Goal: Communication & Community: Answer question/provide support

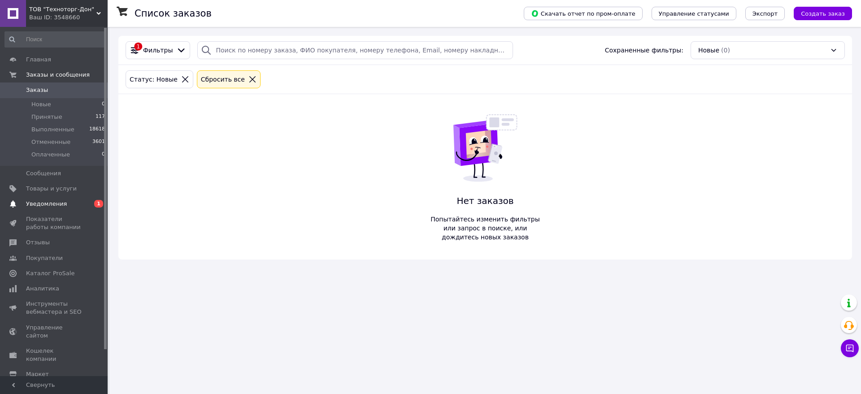
click at [58, 201] on span "Уведомления" at bounding box center [46, 204] width 41 height 8
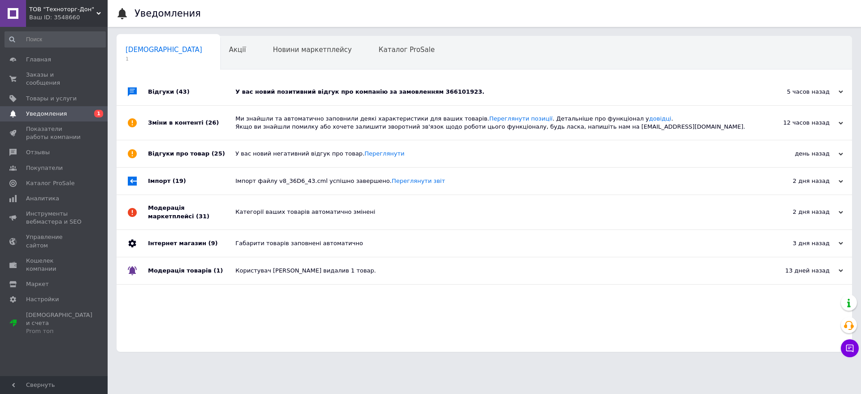
click at [321, 93] on div "У вас новий позитивний відгук про компанію за замовленням 366101923." at bounding box center [494, 92] width 518 height 8
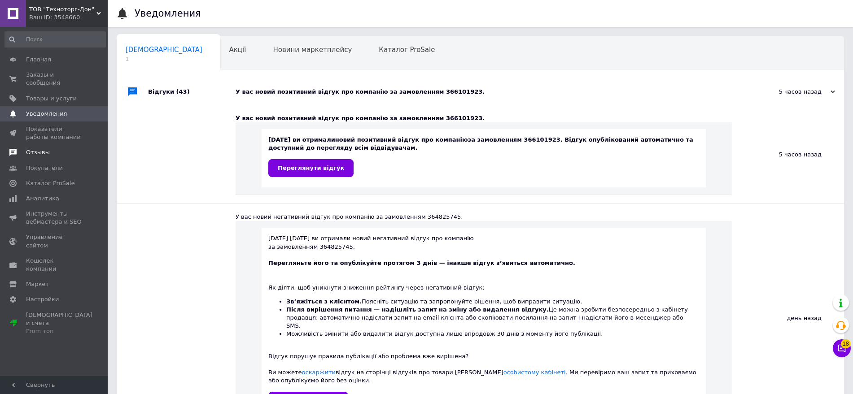
click at [40, 148] on link "Отзывы" at bounding box center [55, 152] width 110 height 15
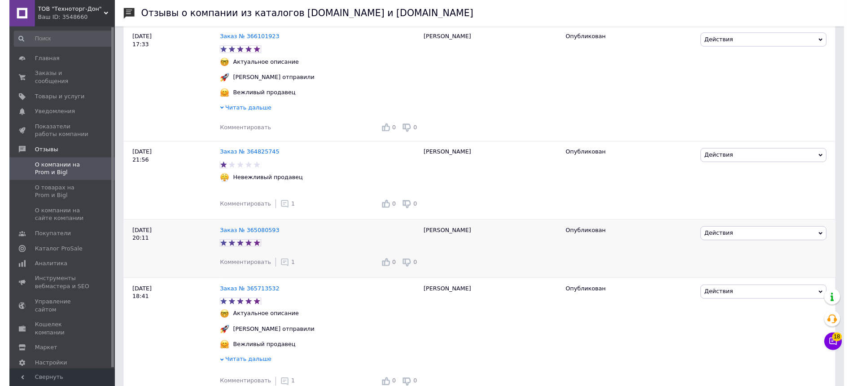
scroll to position [168, 0]
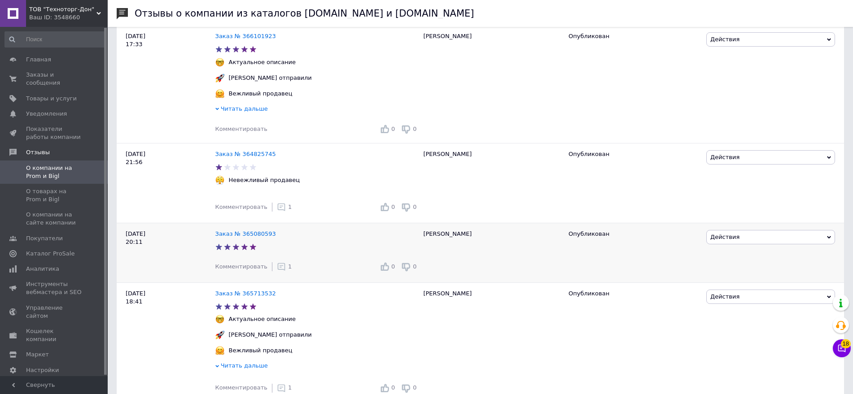
click at [278, 268] on use at bounding box center [282, 267] width 8 height 8
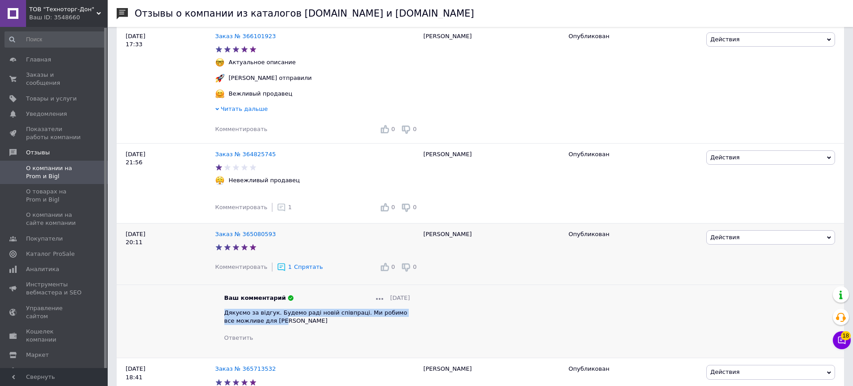
drag, startPoint x: 266, startPoint y: 322, endPoint x: 223, endPoint y: 316, distance: 43.1
click at [223, 316] on div "Ваш комментарий [DATE] Дякуємо за відгук. Будемо раді новій співпраці. Ми робим…" at bounding box center [317, 318] width 204 height 48
copy span "Дякуємо за відгук. Будемо раді новій співпраці. Ми робимо все можливе для [PERS…"
click at [785, 161] on span "Действия" at bounding box center [770, 157] width 129 height 14
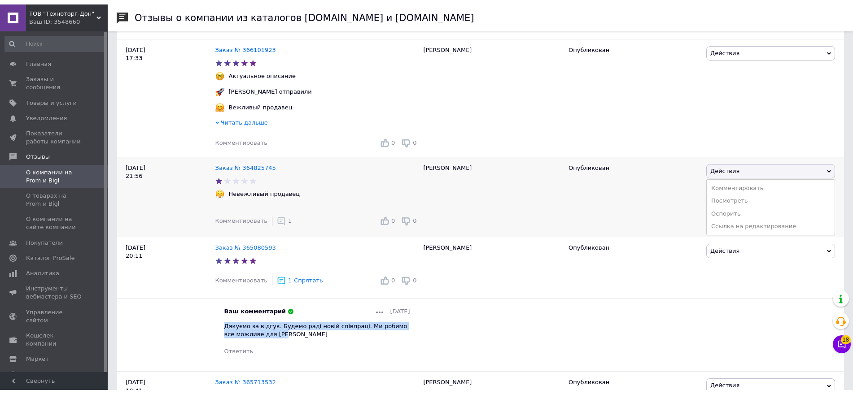
scroll to position [0, 0]
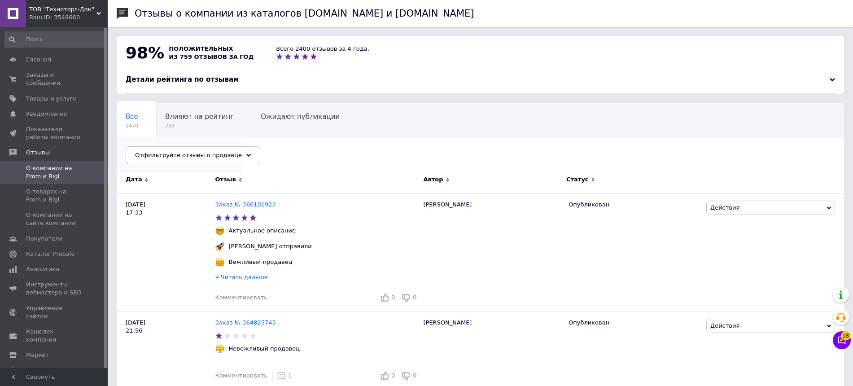
click at [223, 147] on span "Опубликованы без комме..." at bounding box center [174, 151] width 97 height 8
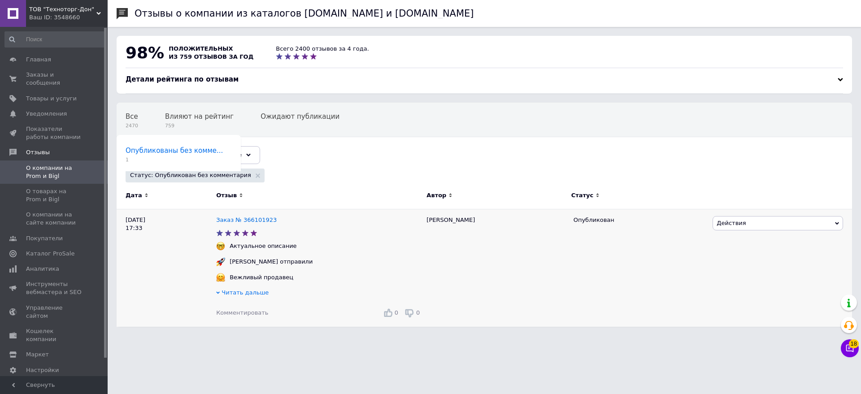
click at [237, 314] on span "Комментировать" at bounding box center [242, 312] width 52 height 7
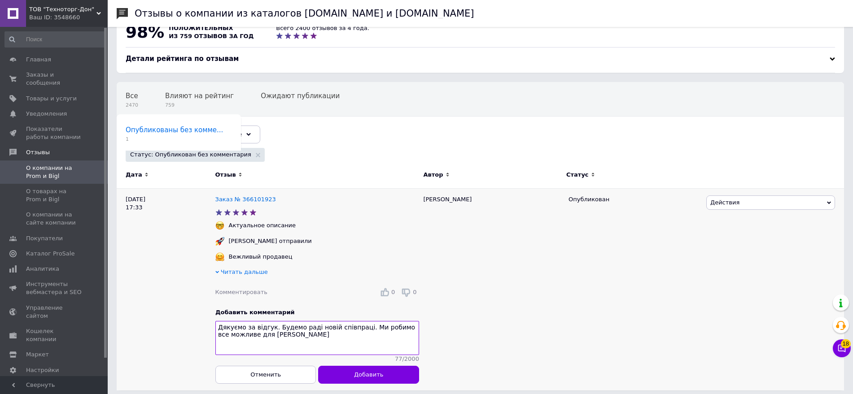
scroll to position [32, 0]
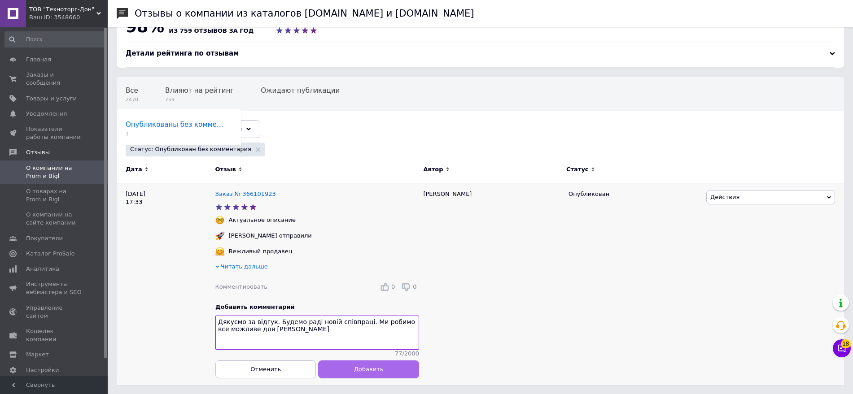
type textarea "Дякуємо за відгук. Будемо раді новій співпраці. Ми робимо все можливе для [PERS…"
drag, startPoint x: 384, startPoint y: 371, endPoint x: 379, endPoint y: 369, distance: 5.7
click at [385, 371] on button "Добавить" at bounding box center [368, 370] width 100 height 18
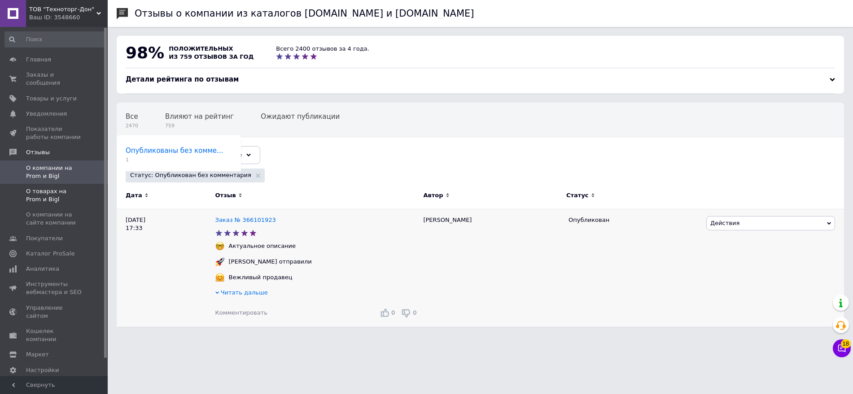
scroll to position [0, 0]
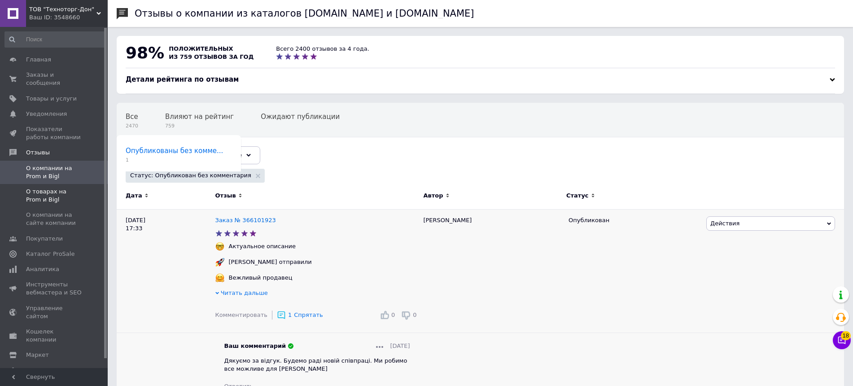
click at [41, 187] on span "О товарах на Prom и Bigl" at bounding box center [54, 195] width 57 height 16
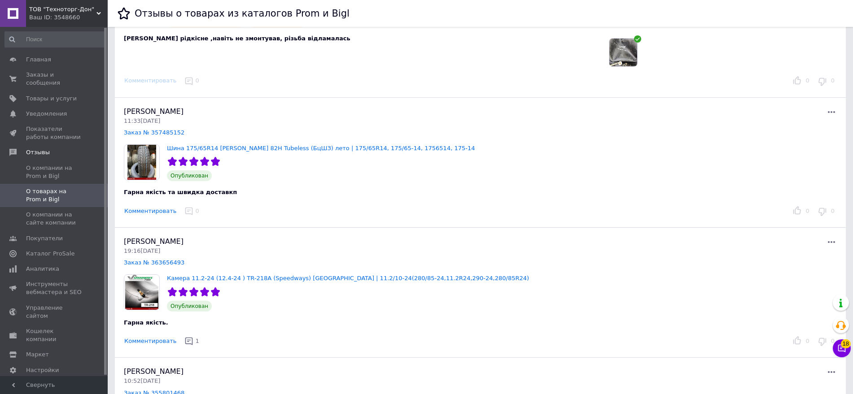
scroll to position [168, 0]
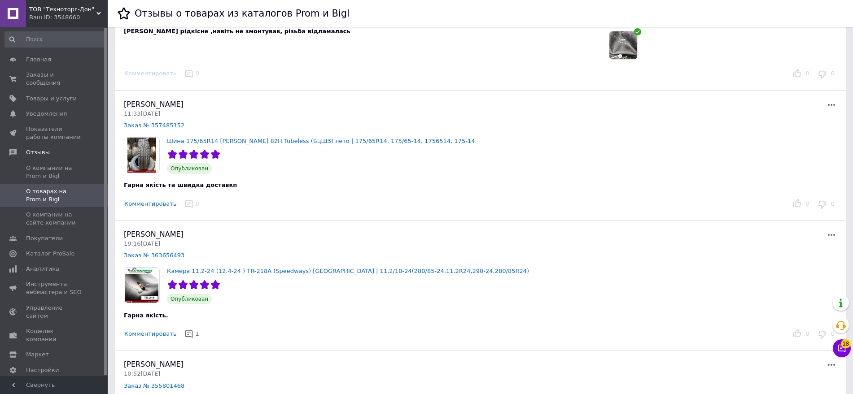
click at [138, 201] on button "Комментировать" at bounding box center [150, 204] width 53 height 9
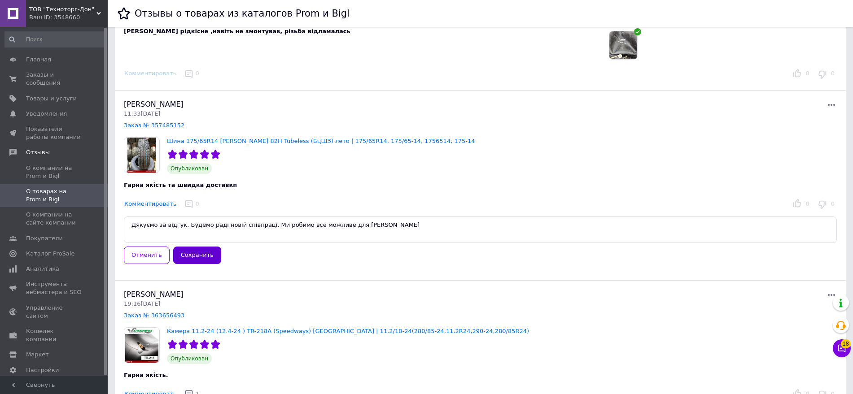
type textarea "Дякуємо за відгук. Будемо раді новій співпраці. Ми робимо все можливе для [PERS…"
click at [202, 255] on button "Сохранить" at bounding box center [197, 255] width 48 height 17
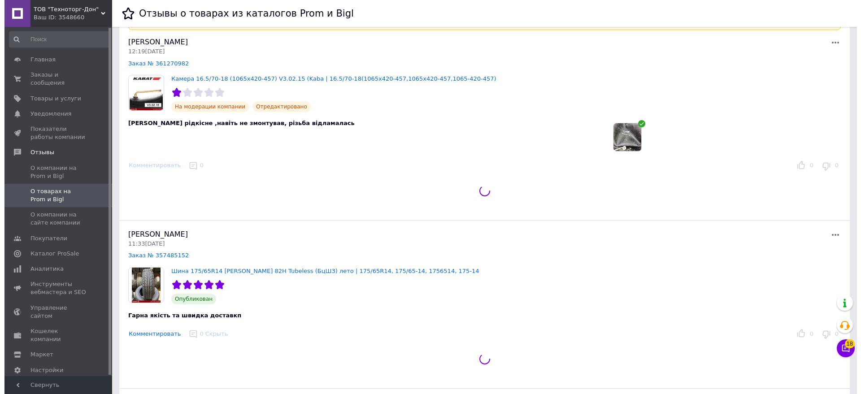
scroll to position [56, 0]
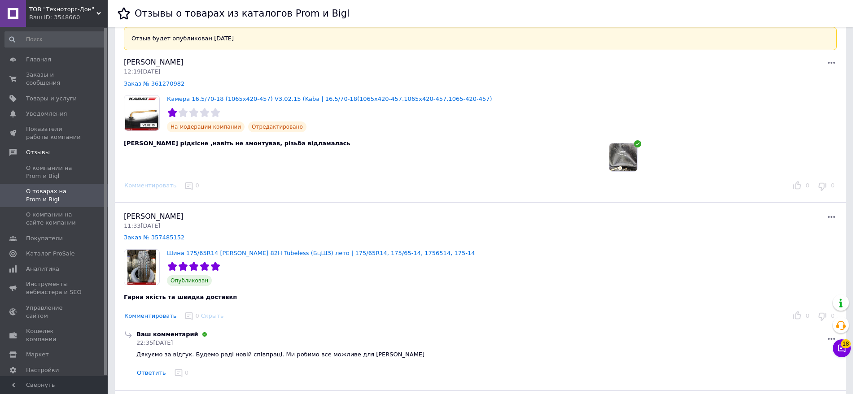
click at [623, 157] on img at bounding box center [623, 158] width 28 height 28
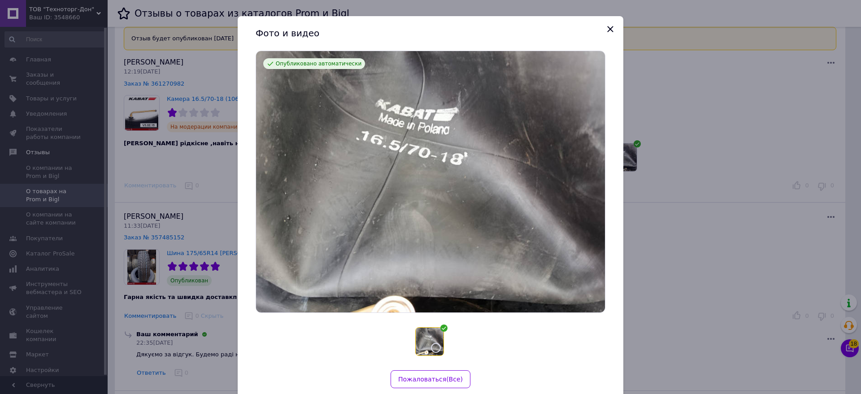
click at [426, 341] on img at bounding box center [430, 342] width 28 height 28
click at [425, 348] on img at bounding box center [430, 342] width 28 height 28
click at [431, 331] on img at bounding box center [430, 342] width 28 height 28
click at [615, 24] on button "Закрыть" at bounding box center [610, 29] width 15 height 15
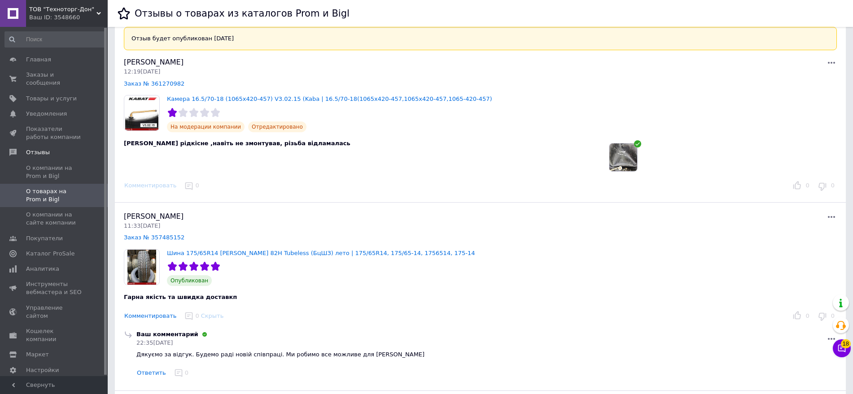
click at [619, 168] on img at bounding box center [623, 158] width 28 height 28
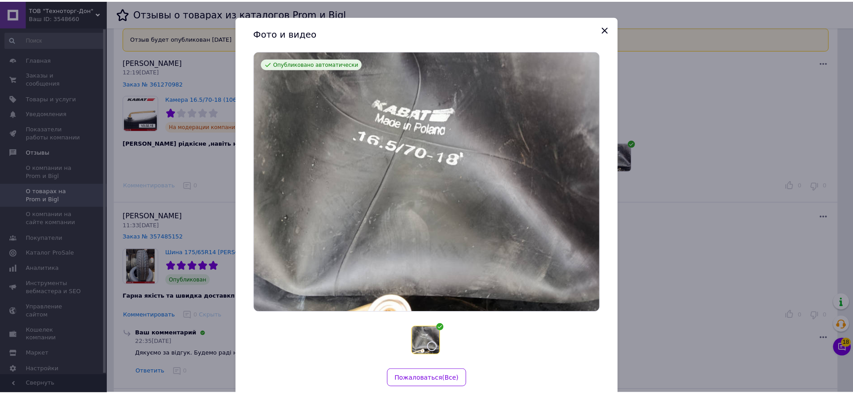
scroll to position [25, 0]
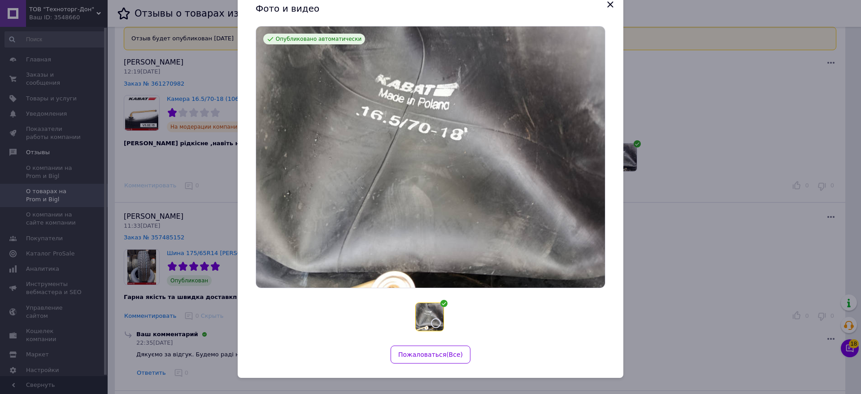
click at [423, 327] on img at bounding box center [430, 317] width 28 height 28
click at [609, 9] on icon "Закрыть" at bounding box center [610, 4] width 11 height 11
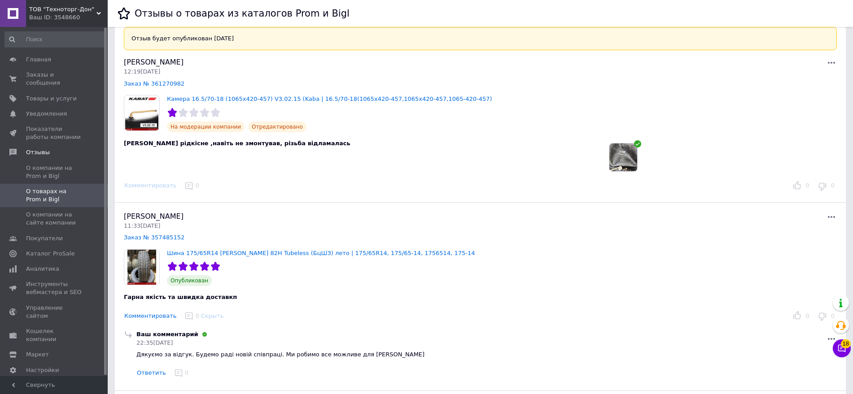
click at [615, 169] on img at bounding box center [623, 158] width 28 height 28
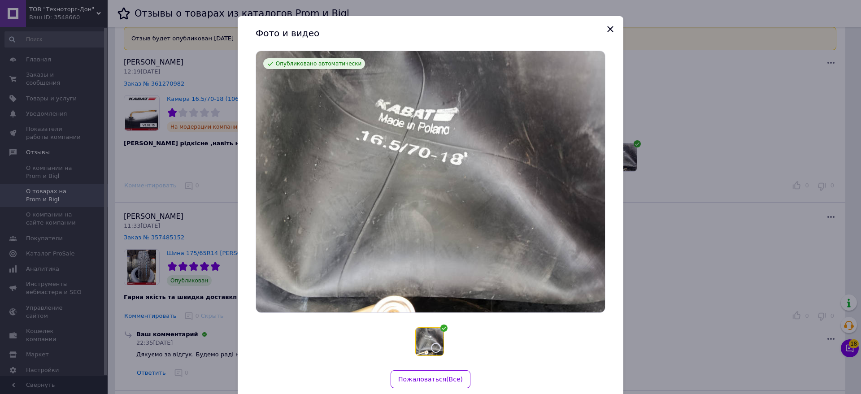
click at [430, 122] on img at bounding box center [430, 182] width 349 height 262
click at [601, 28] on span "Фото и видео" at bounding box center [431, 33] width 350 height 13
click at [611, 32] on icon "Закрыть" at bounding box center [610, 29] width 11 height 11
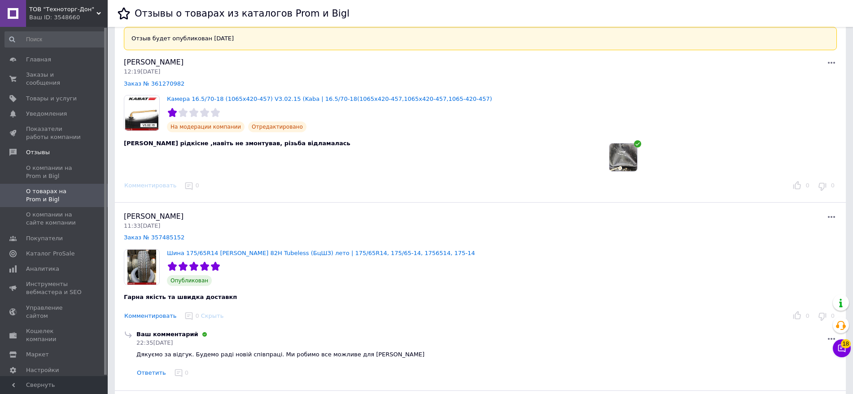
click at [153, 185] on div "Комментировать" at bounding box center [150, 185] width 58 height 9
click at [56, 75] on span "Заказы и сообщения" at bounding box center [54, 79] width 57 height 16
